Goal: Information Seeking & Learning: Learn about a topic

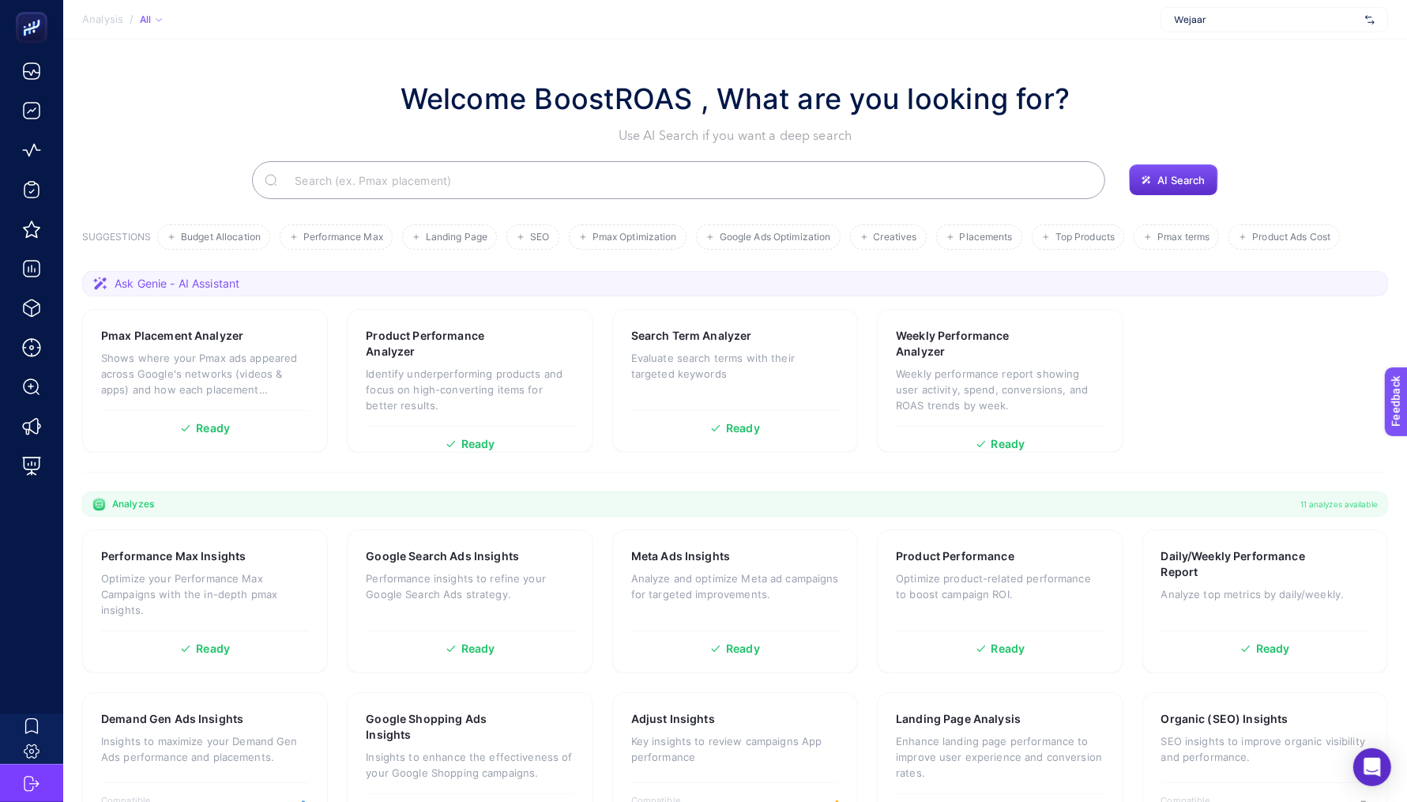
click at [1227, 29] on div "Wejaar" at bounding box center [1275, 19] width 228 height 25
type input "moeva"
click at [1239, 55] on div "Moeva" at bounding box center [1275, 52] width 226 height 25
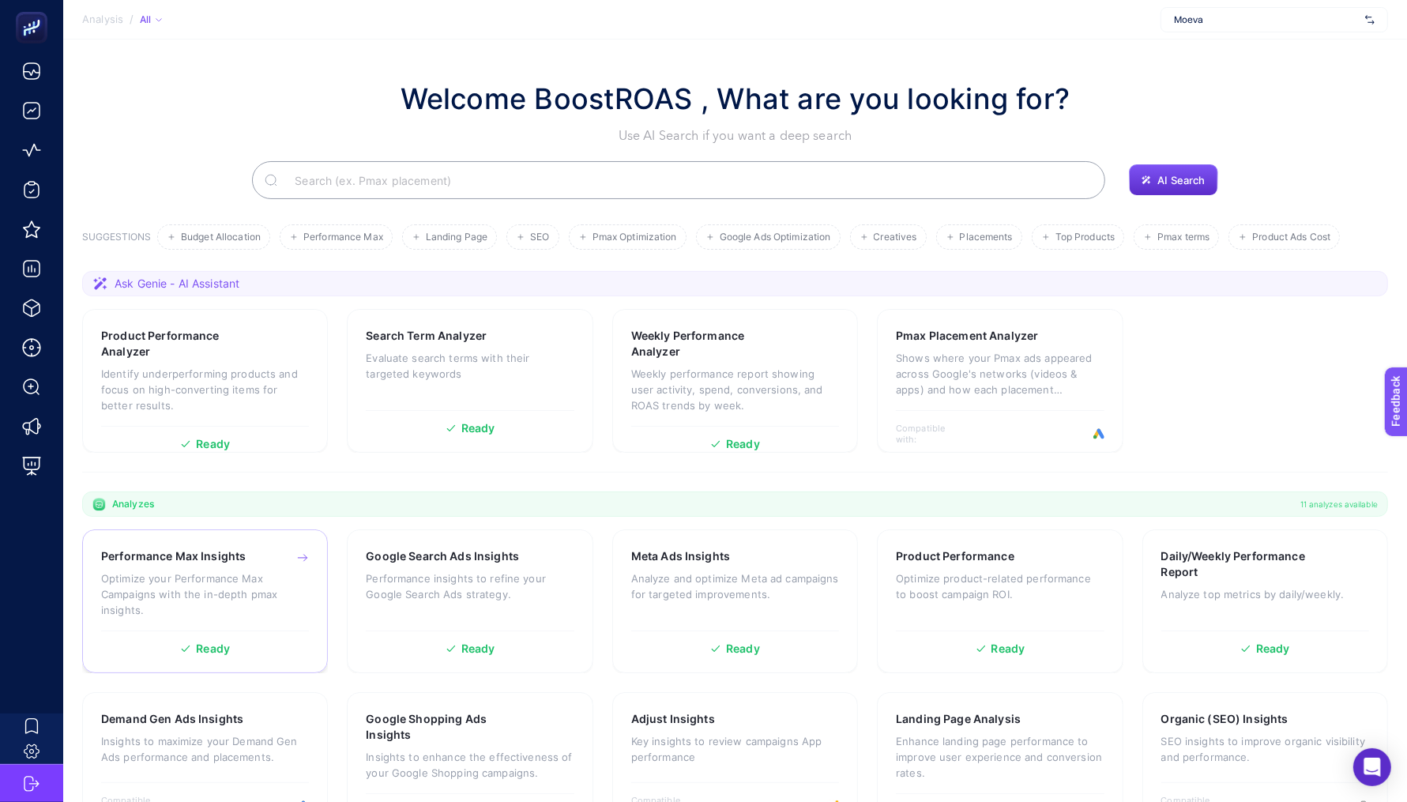
click at [244, 572] on p "Optimize your Performance Max Campaigns with the in-depth pmax insights." at bounding box center [205, 594] width 208 height 47
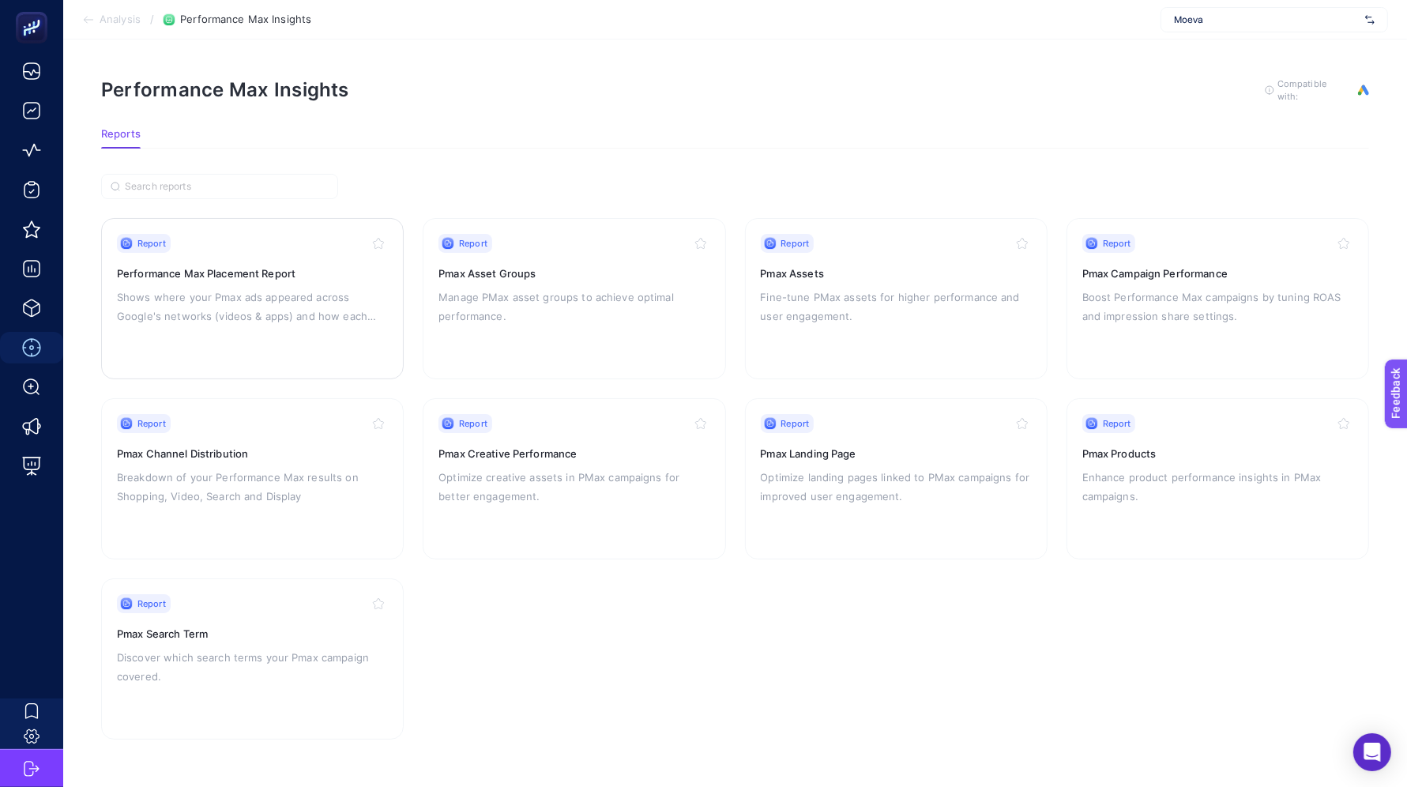
click at [288, 298] on p "Shows where your Pmax ads appeared across Google's networks (videos & apps) and…" at bounding box center [252, 307] width 271 height 38
